Goal: Task Accomplishment & Management: Complete application form

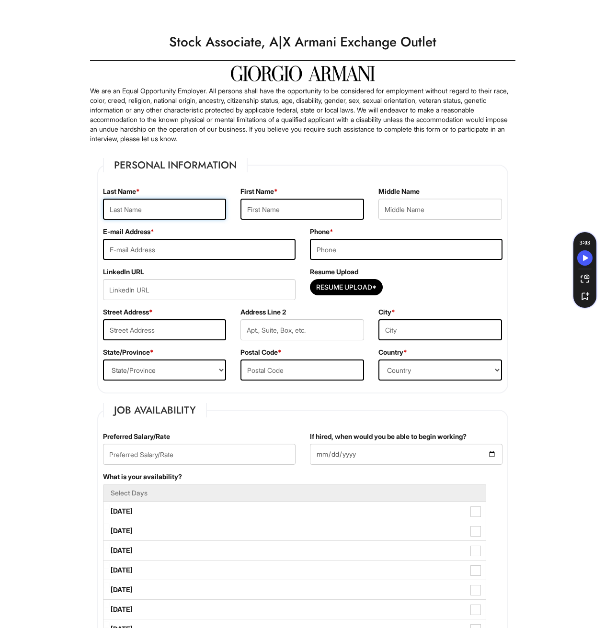
click at [200, 210] on input "text" at bounding box center [165, 209] width 124 height 21
type input "[PERSON_NAME]"
type input "[EMAIL_ADDRESS][DOMAIN_NAME]"
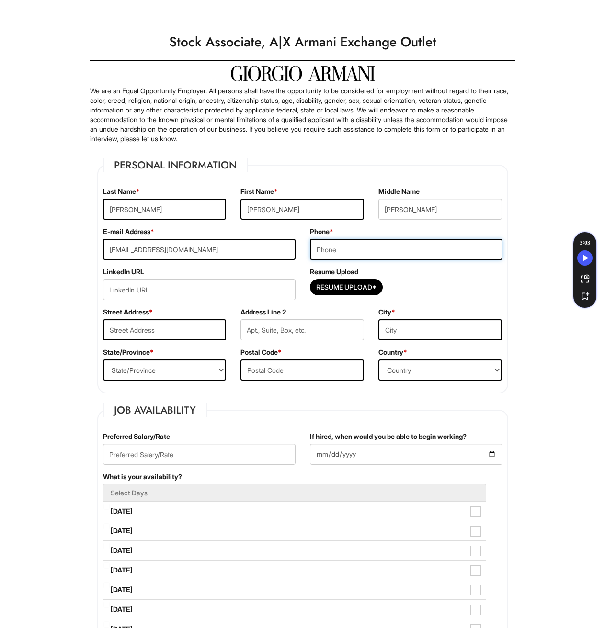
type input "8326746612"
type input "[STREET_ADDRESS][PERSON_NAME]"
type input "[GEOGRAPHIC_DATA]"
select select "[GEOGRAPHIC_DATA]"
type input "77095"
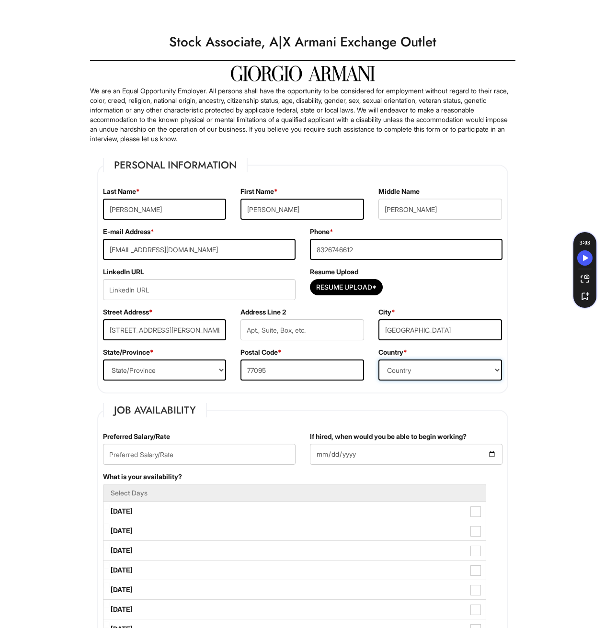
select select "[GEOGRAPHIC_DATA]"
click at [354, 288] on input "Resume Upload*" at bounding box center [346, 287] width 72 height 15
type input "C:\fakepath\Cashier Resume (5).docx"
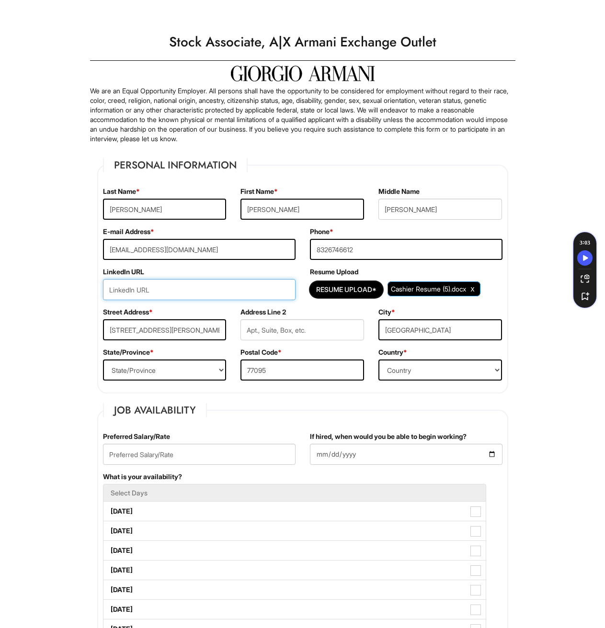
click at [189, 285] on input "url" at bounding box center [199, 289] width 193 height 21
click at [230, 297] on input "url" at bounding box center [199, 289] width 193 height 21
paste input "[URL][DOMAIN_NAME][PERSON_NAME]"
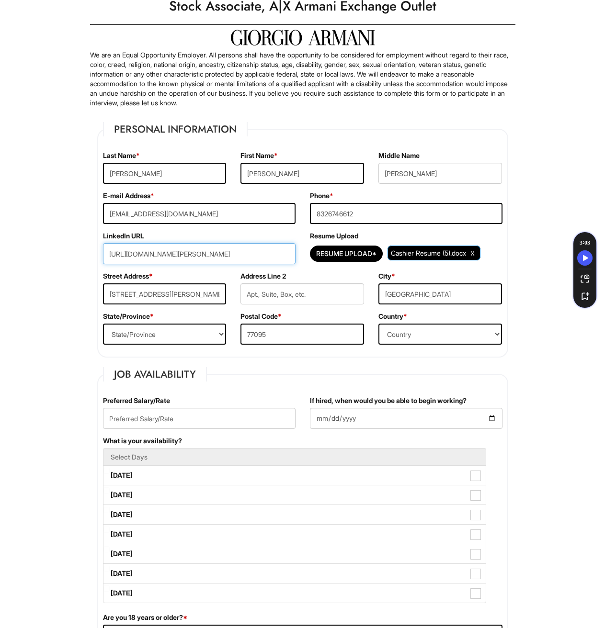
scroll to position [48, 0]
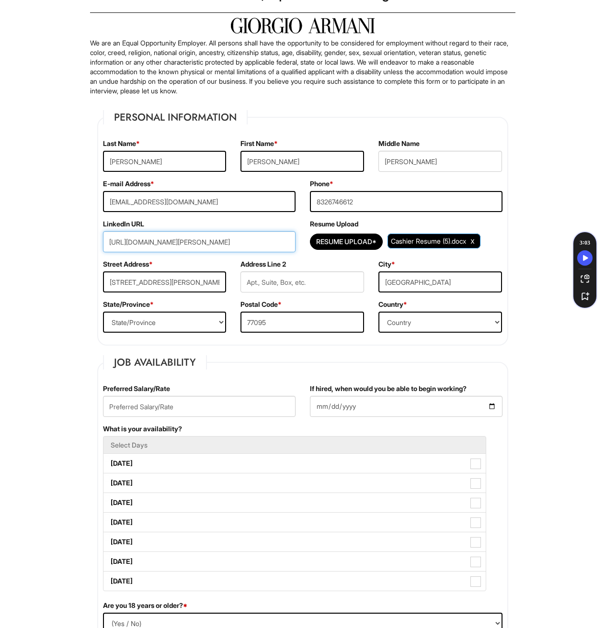
type input "[URL][DOMAIN_NAME][PERSON_NAME]"
drag, startPoint x: 80, startPoint y: 268, endPoint x: 30, endPoint y: 252, distance: 52.7
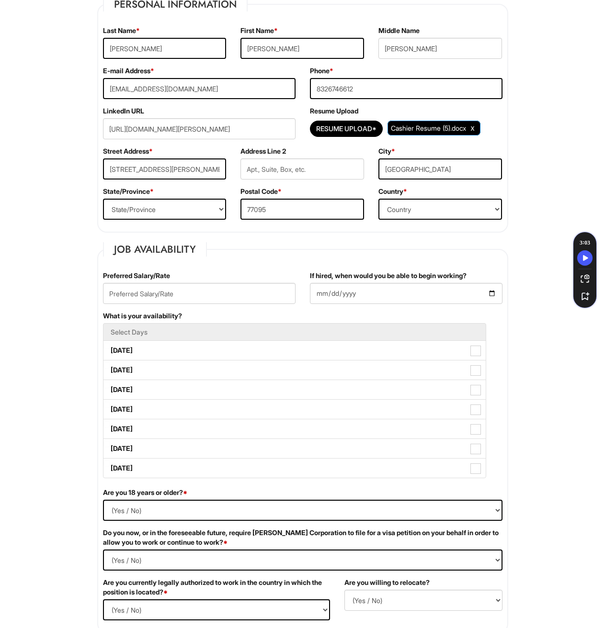
scroll to position [239, 0]
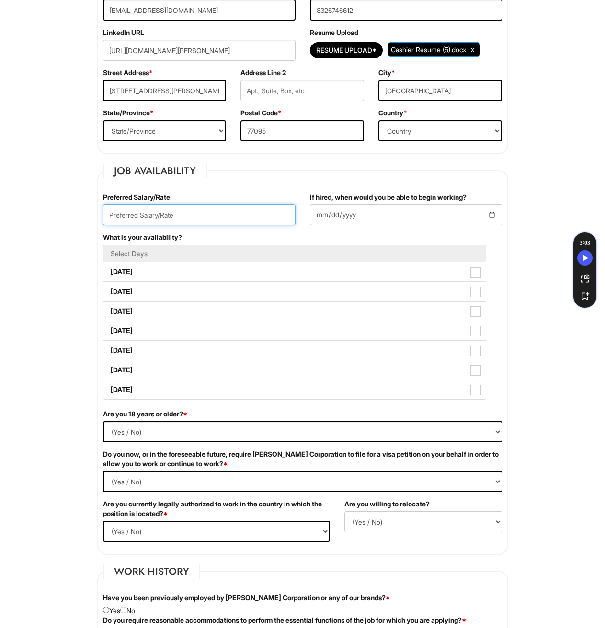
click at [219, 216] on input "text" at bounding box center [199, 215] width 193 height 21
type input "$15/hr"
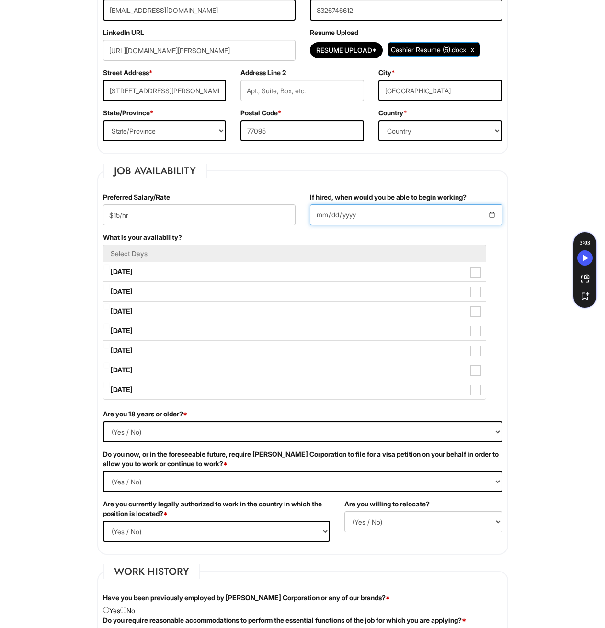
click at [376, 221] on input "If hired, when would you be able to begin working?" at bounding box center [406, 215] width 193 height 21
click at [490, 211] on input "If hired, when would you be able to begin working?" at bounding box center [406, 215] width 193 height 21
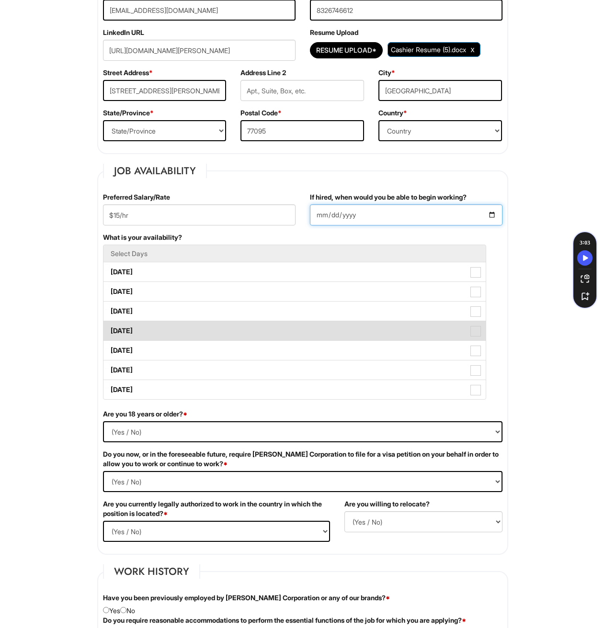
type input "[DATE]"
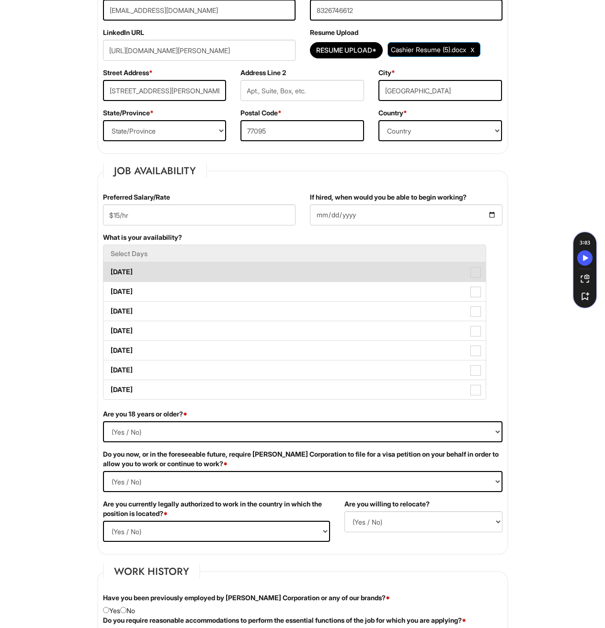
click at [475, 272] on span at bounding box center [475, 272] width 11 height 11
click at [110, 271] on Available_Monday "[DATE]" at bounding box center [106, 267] width 6 height 6
checkbox Available_Monday "true"
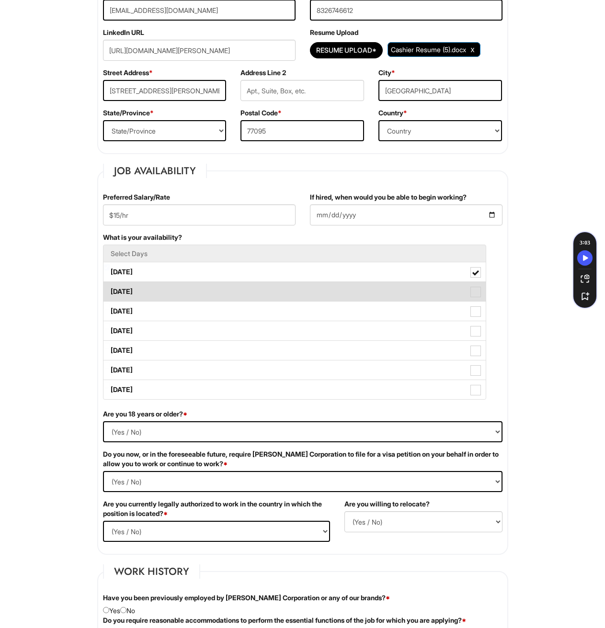
click at [479, 289] on span at bounding box center [475, 292] width 11 height 11
click at [110, 289] on Available_Tuesday "[DATE]" at bounding box center [106, 287] width 6 height 6
checkbox Available_Tuesday "true"
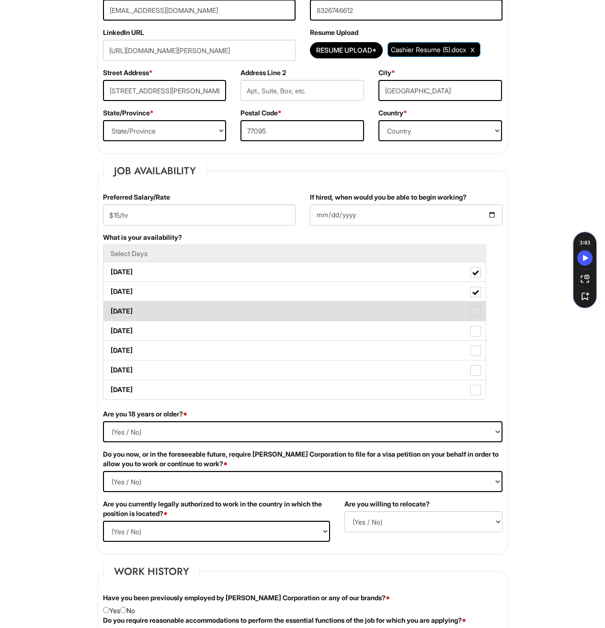
click at [481, 312] on label "[DATE]" at bounding box center [294, 311] width 382 height 19
click at [110, 310] on Available_Wednesday "[DATE]" at bounding box center [106, 307] width 6 height 6
checkbox Available_Wednesday "true"
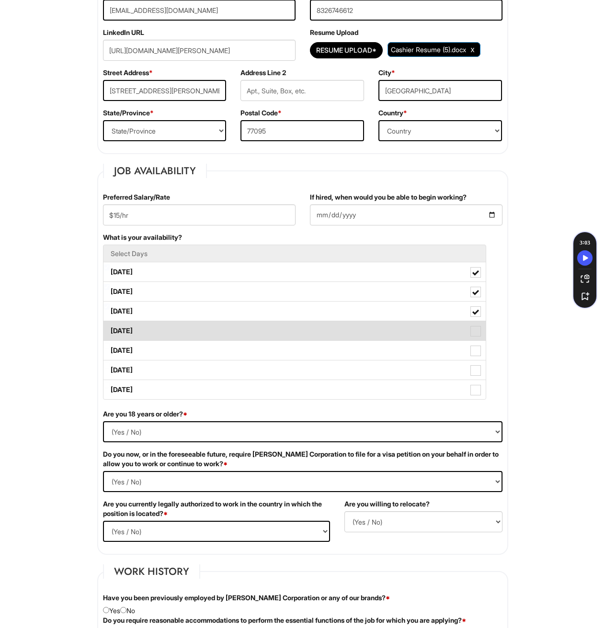
click at [477, 334] on span at bounding box center [475, 331] width 11 height 11
click at [110, 330] on Available_Thursday "[DATE]" at bounding box center [106, 326] width 6 height 6
checkbox Available_Thursday "true"
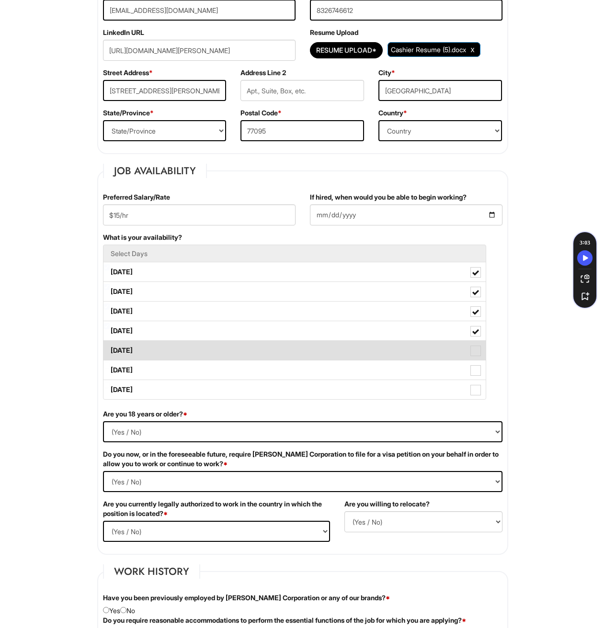
click at [475, 355] on span at bounding box center [475, 351] width 11 height 11
click at [110, 349] on Available_Friday "[DATE]" at bounding box center [106, 346] width 6 height 6
checkbox Available_Friday "true"
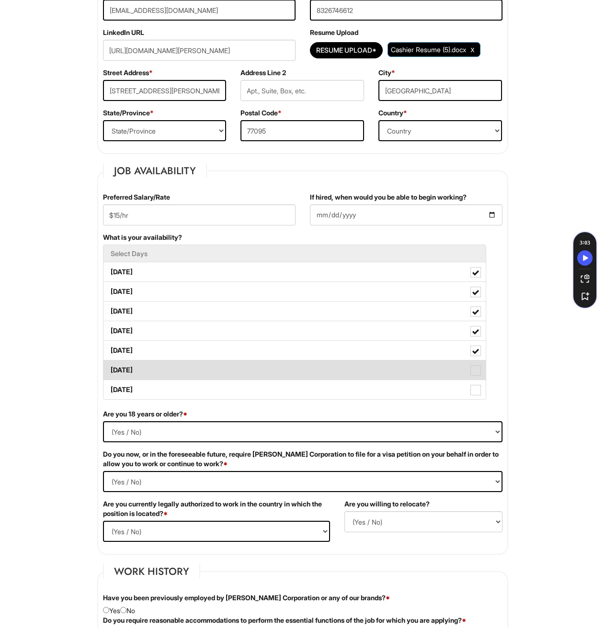
click at [479, 374] on span at bounding box center [475, 370] width 11 height 11
click at [110, 369] on Available_Saturday "[DATE]" at bounding box center [106, 366] width 6 height 6
checkbox Available_Saturday "true"
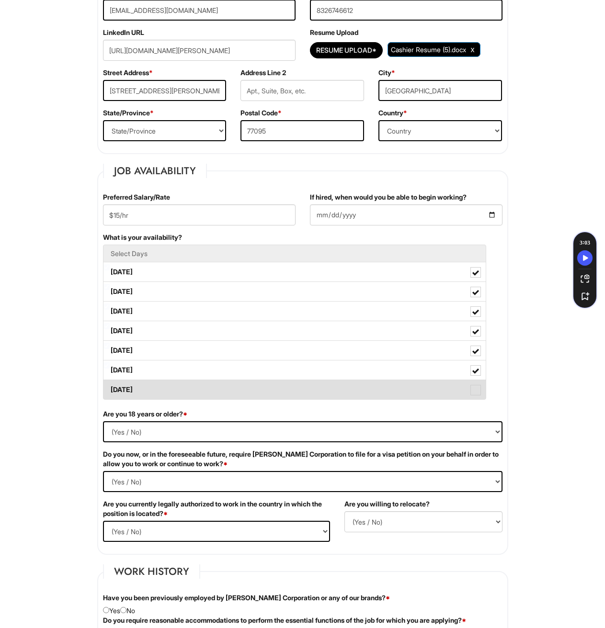
click at [477, 388] on span at bounding box center [475, 390] width 11 height 11
click at [110, 388] on Available_Sunday "[DATE]" at bounding box center [106, 385] width 6 height 6
checkbox Available_Sunday "true"
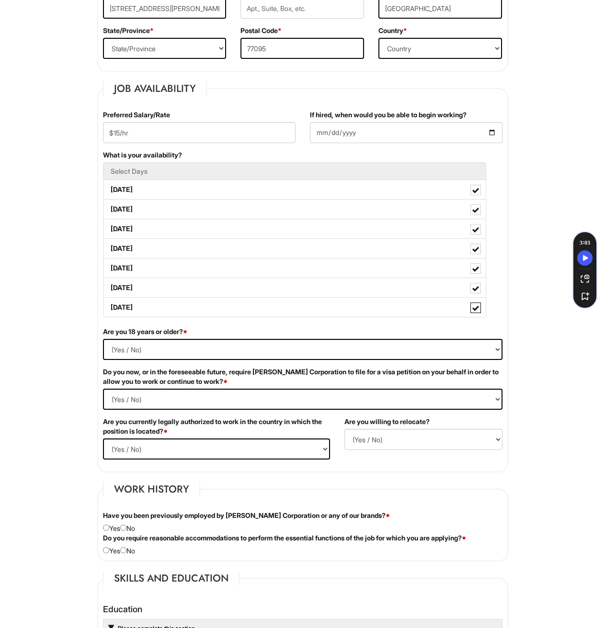
scroll to position [335, 0]
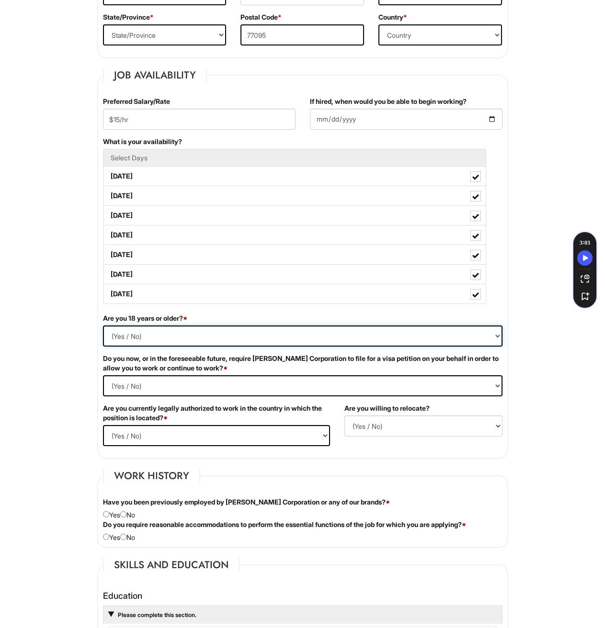
click at [208, 337] on select "(Yes / No) Yes No" at bounding box center [302, 336] width 399 height 21
select select "Yes"
click at [103, 326] on select "(Yes / No) Yes No" at bounding box center [302, 336] width 399 height 21
click at [161, 387] on Required "(Yes / No) Yes No" at bounding box center [302, 386] width 399 height 21
select Required "No"
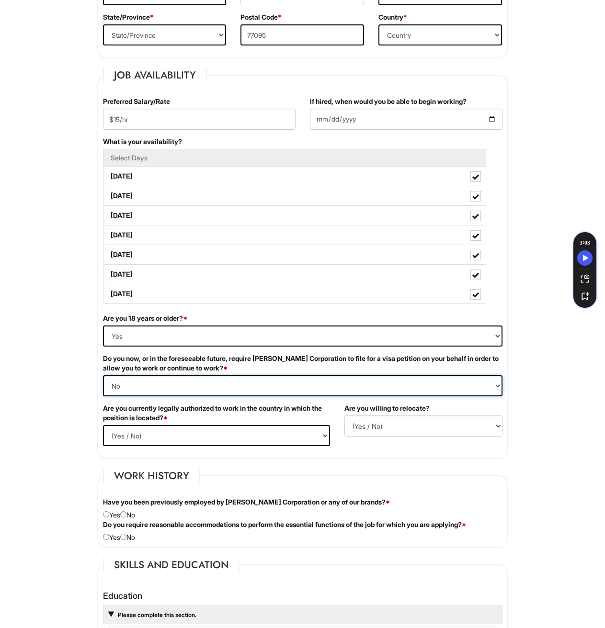
click at [103, 376] on Required "(Yes / No) Yes No" at bounding box center [302, 386] width 399 height 21
click at [164, 437] on select "(Yes / No) Yes No" at bounding box center [216, 435] width 227 height 21
select select "Yes"
click at [103, 425] on select "(Yes / No) Yes No" at bounding box center [216, 435] width 227 height 21
click at [391, 428] on select "(Yes / No) No Yes" at bounding box center [423, 426] width 158 height 21
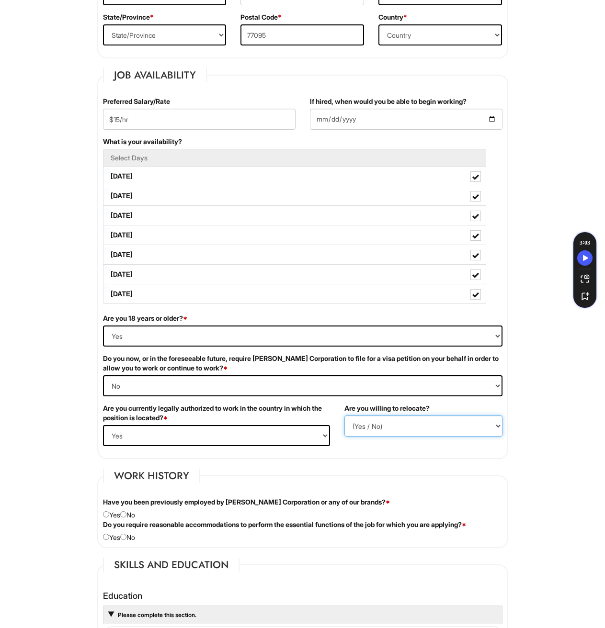
select select "N"
click at [344, 416] on select "(Yes / No) No Yes" at bounding box center [423, 426] width 158 height 21
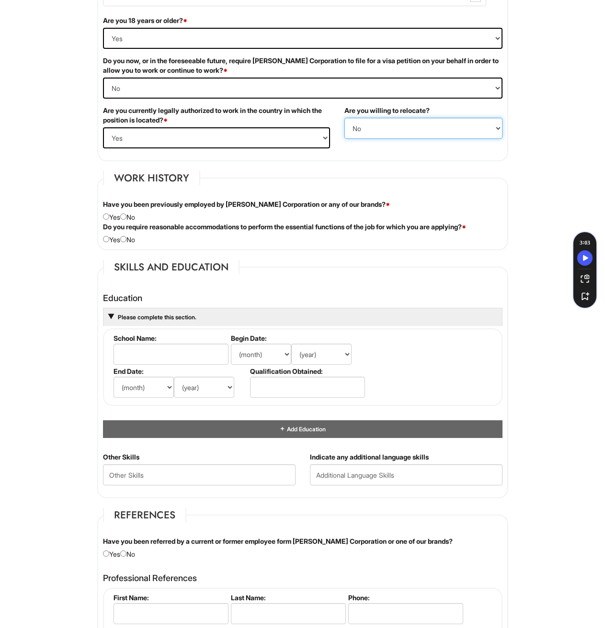
scroll to position [671, 0]
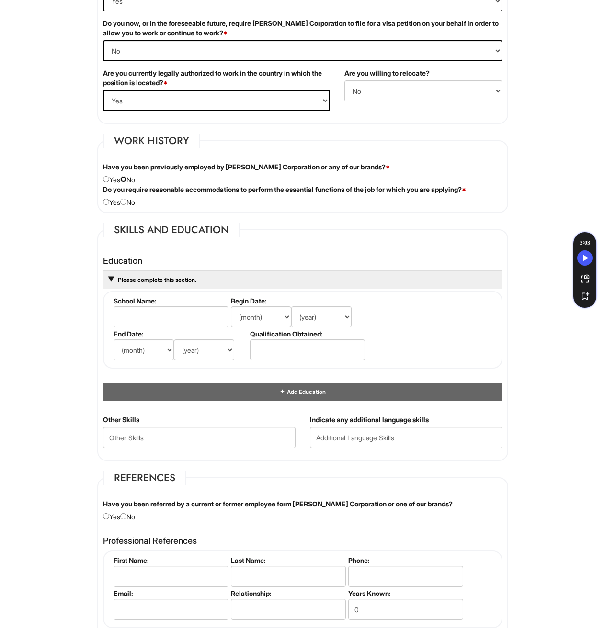
click at [125, 181] on input "radio" at bounding box center [123, 179] width 6 height 6
radio input "true"
click at [129, 197] on div "Do you require reasonable accommodations to perform the essential functions of …" at bounding box center [303, 196] width 414 height 23
click at [136, 204] on div "Do you require reasonable accommodations to perform the essential functions of …" at bounding box center [303, 196] width 414 height 23
click at [126, 202] on input "radio" at bounding box center [123, 202] width 6 height 6
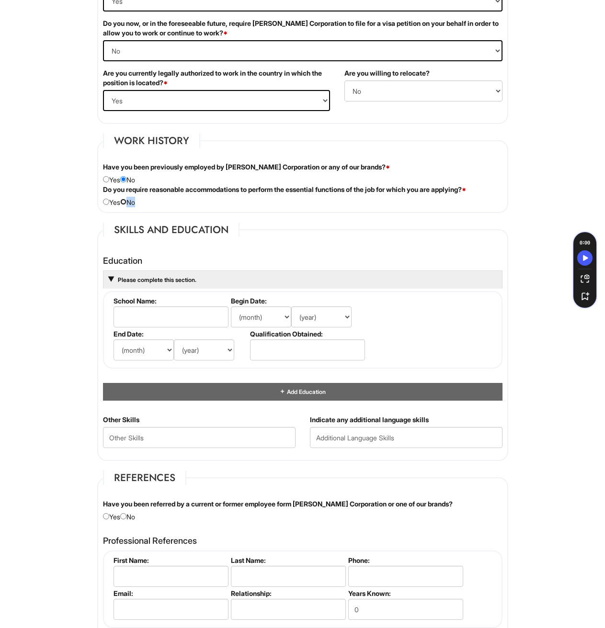
radio input "true"
click at [226, 209] on fieldset "Work History Have you been previously employed by [PERSON_NAME] Corporation or …" at bounding box center [302, 174] width 411 height 80
click at [167, 319] on input "text" at bounding box center [171, 317] width 115 height 21
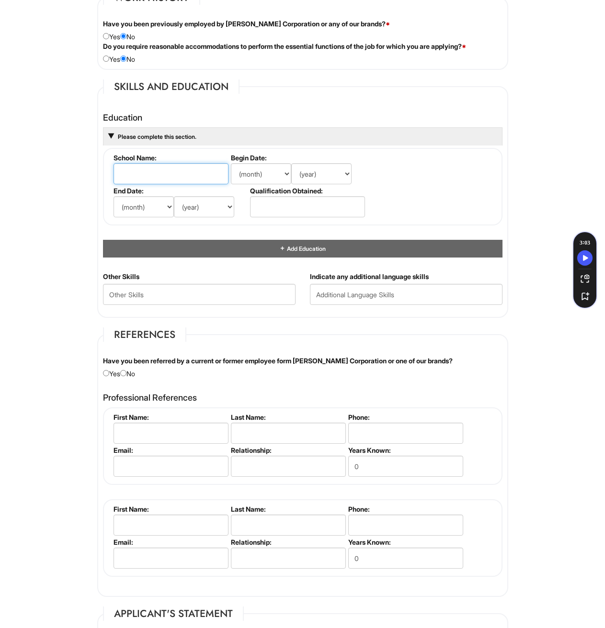
scroll to position [814, 0]
